Goal: Information Seeking & Learning: Check status

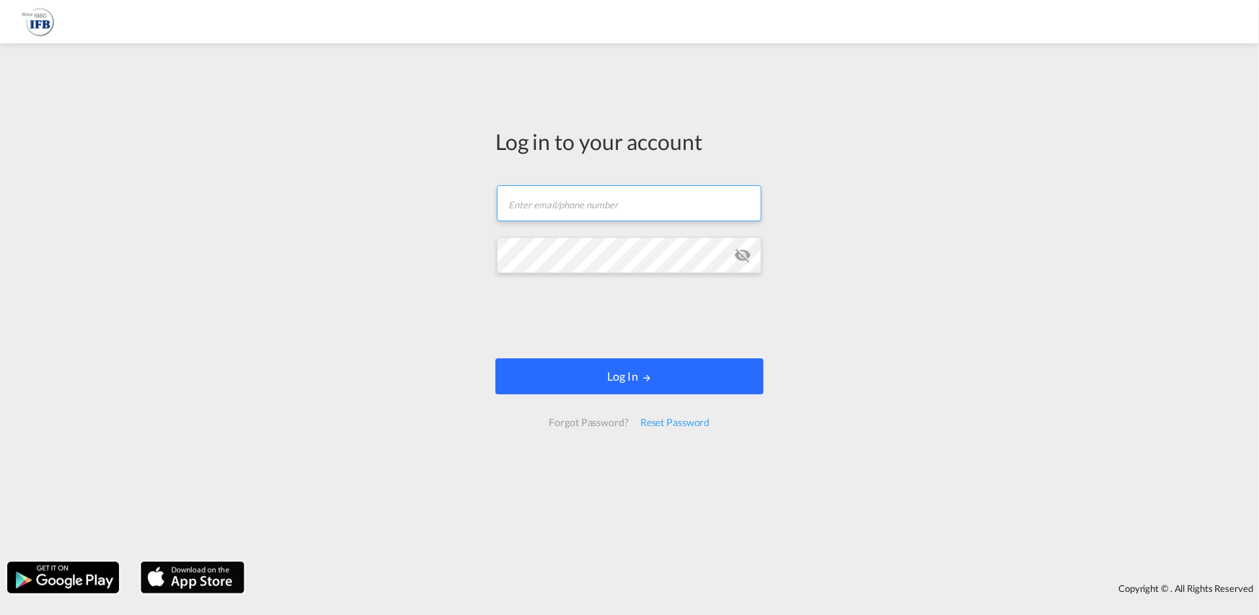
type input "hieu.pham@ifbhamburg.de"
click at [686, 381] on button "Log In" at bounding box center [629, 376] width 268 height 36
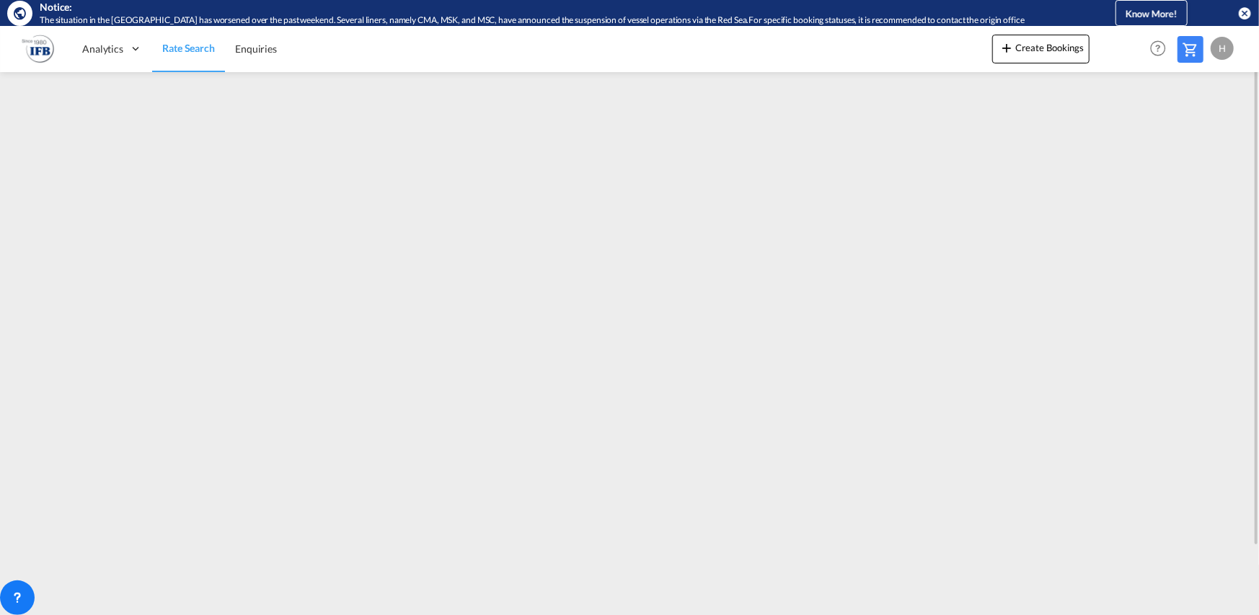
click at [1246, 12] on md-icon "icon-close-circle" at bounding box center [1244, 13] width 14 height 14
